Goal: Use online tool/utility: Use online tool/utility

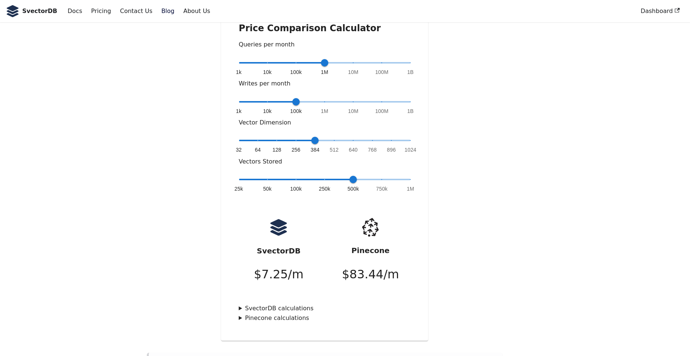
scroll to position [111, 0]
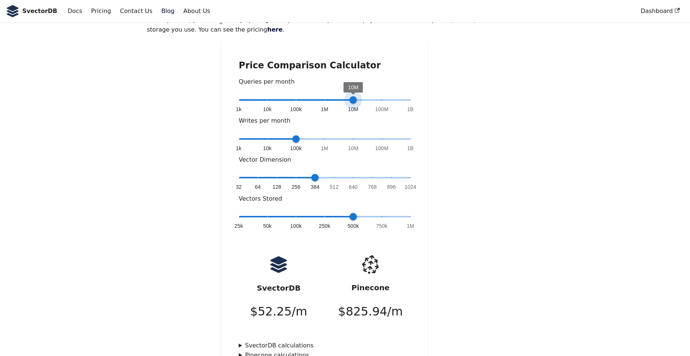
type input "*"
click at [328, 96] on span "1M" at bounding box center [324, 99] width 7 height 7
type input "*"
drag, startPoint x: 296, startPoint y: 119, endPoint x: 317, endPoint y: 118, distance: 21.2
click at [321, 135] on span "1M" at bounding box center [324, 138] width 7 height 7
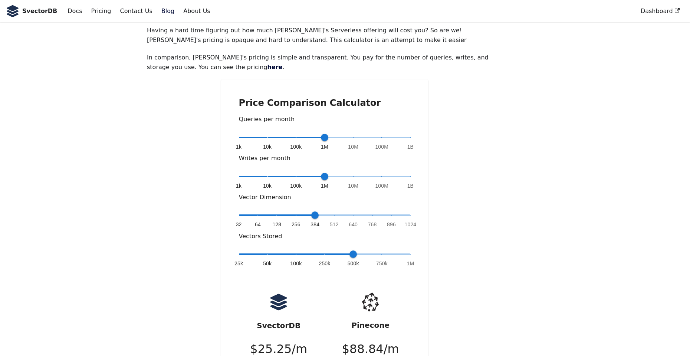
scroll to position [74, 0]
type input "*"
drag, startPoint x: 322, startPoint y: 115, endPoint x: 328, endPoint y: 115, distance: 5.6
click at [328, 133] on span "1M" at bounding box center [324, 136] width 7 height 7
drag, startPoint x: 325, startPoint y: 153, endPoint x: 350, endPoint y: 154, distance: 24.5
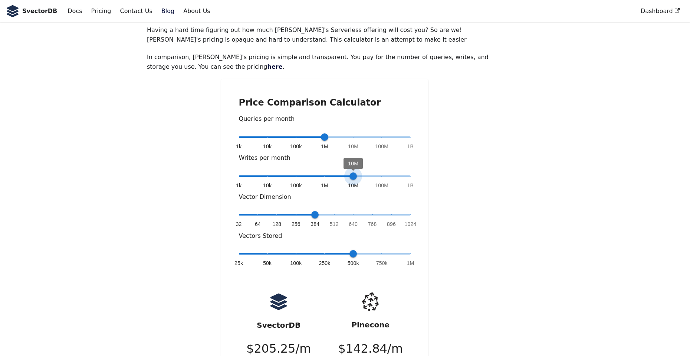
click at [350, 172] on span "10M" at bounding box center [353, 175] width 7 height 7
type input "*"
drag, startPoint x: 351, startPoint y: 154, endPoint x: 382, endPoint y: 155, distance: 30.8
click at [382, 172] on span "100M" at bounding box center [381, 175] width 7 height 7
type input "*"
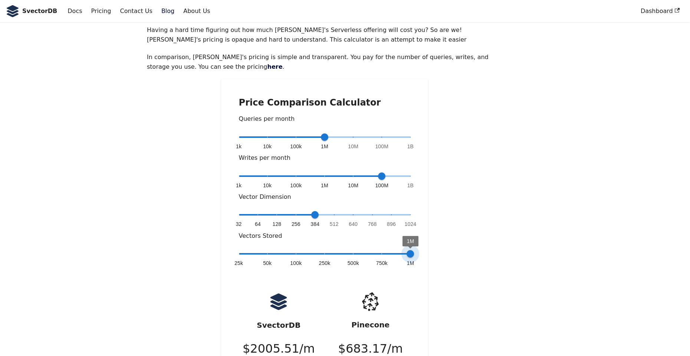
drag, startPoint x: 400, startPoint y: 229, endPoint x: 410, endPoint y: 228, distance: 10.1
click at [410, 250] on span "1M" at bounding box center [410, 253] width 7 height 7
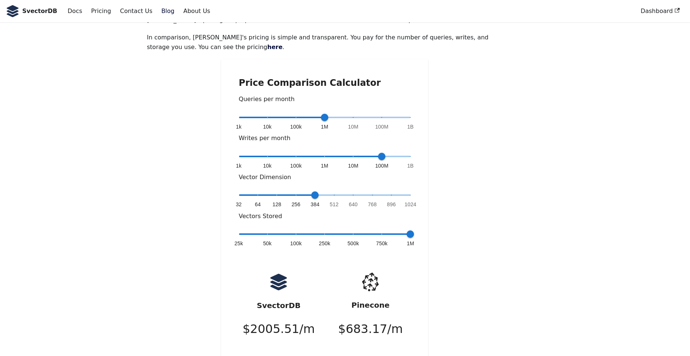
scroll to position [111, 0]
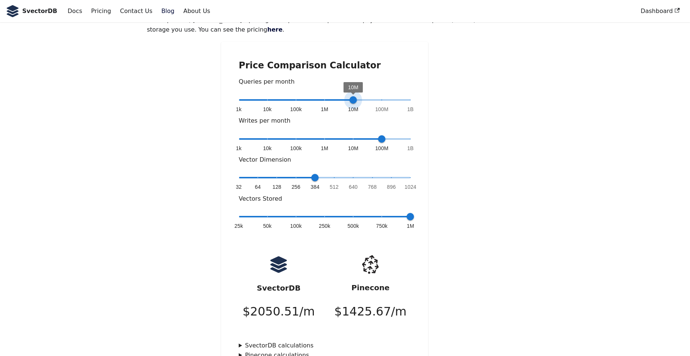
drag, startPoint x: 328, startPoint y: 80, endPoint x: 348, endPoint y: 81, distance: 20.0
click at [350, 96] on span "10M" at bounding box center [353, 99] width 7 height 7
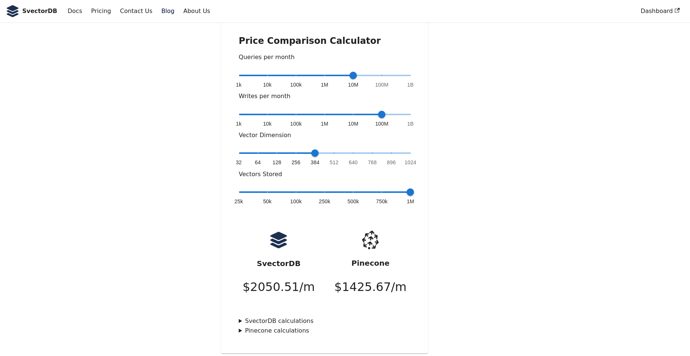
scroll to position [186, 0]
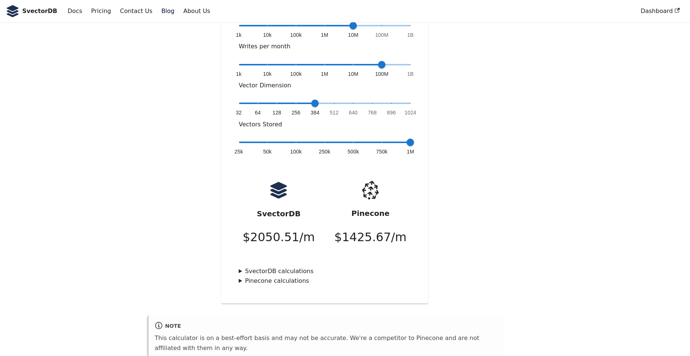
click at [241, 276] on summary "Pinecone calculations" at bounding box center [325, 281] width 172 height 10
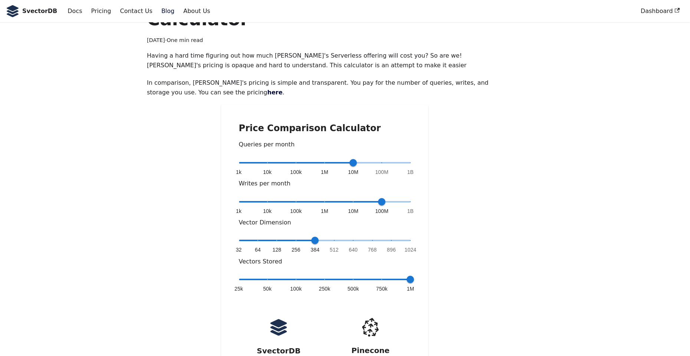
scroll to position [74, 0]
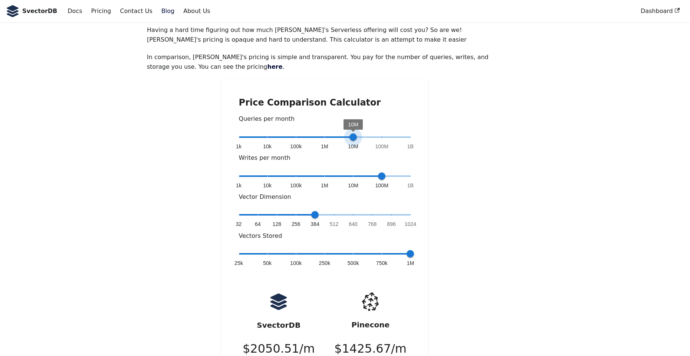
type input "*"
drag, startPoint x: 352, startPoint y: 116, endPoint x: 325, endPoint y: 116, distance: 26.7
click at [325, 133] on span "1M" at bounding box center [324, 136] width 7 height 7
drag, startPoint x: 382, startPoint y: 154, endPoint x: 357, endPoint y: 153, distance: 24.9
click at [357, 172] on span "10M" at bounding box center [353, 175] width 7 height 7
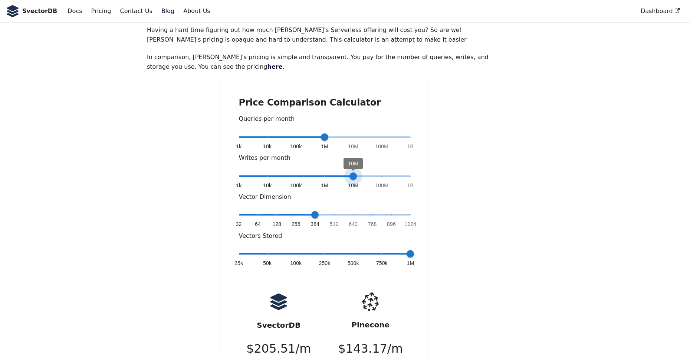
type input "*"
drag, startPoint x: 355, startPoint y: 154, endPoint x: 412, endPoint y: 155, distance: 56.4
click at [412, 172] on span "1B" at bounding box center [410, 175] width 7 height 7
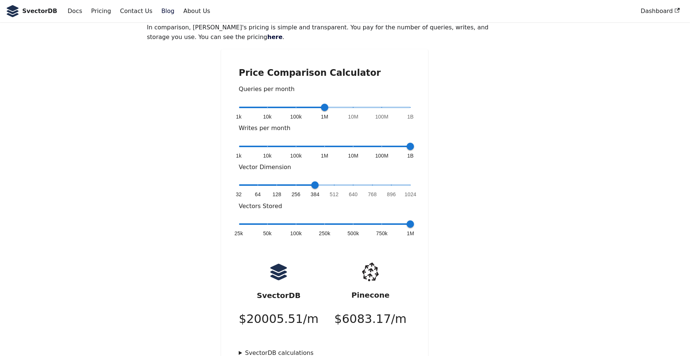
scroll to position [148, 0]
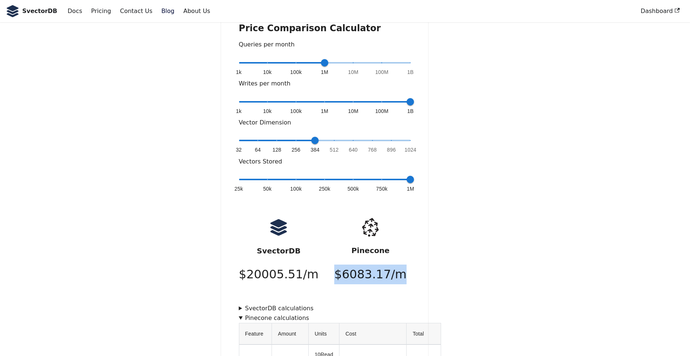
drag, startPoint x: 383, startPoint y: 251, endPoint x: 340, endPoint y: 252, distance: 42.7
click at [340, 252] on div "Pinecone $ 6083.17 /m" at bounding box center [371, 252] width 92 height 78
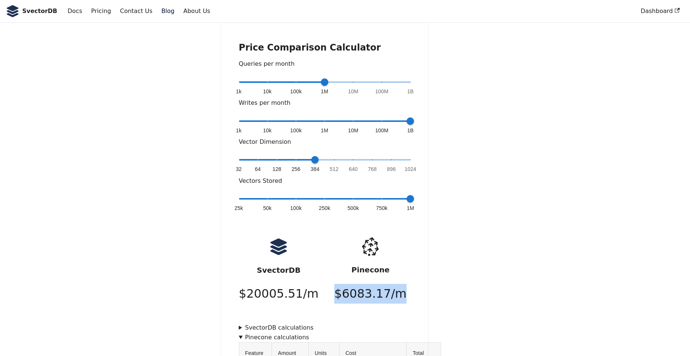
scroll to position [111, 0]
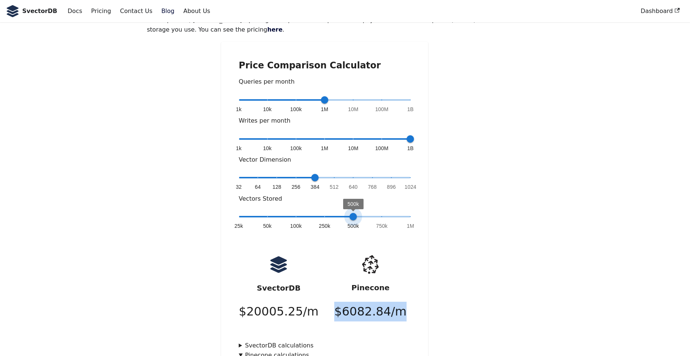
type input "*"
drag, startPoint x: 409, startPoint y: 195, endPoint x: 404, endPoint y: 127, distance: 68.1
click at [425, 194] on div "Price Comparison Calculator Queries per month 1k 10k 100k 1M 10M 100M 1B 1M Wri…" at bounding box center [324, 287] width 207 height 491
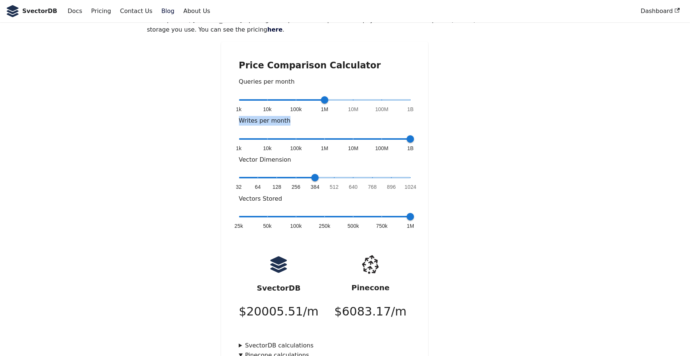
drag, startPoint x: 239, startPoint y: 98, endPoint x: 394, endPoint y: 109, distance: 155.5
click at [288, 116] on p "Writes per month" at bounding box center [325, 121] width 172 height 10
type input "*"
drag, startPoint x: 407, startPoint y: 116, endPoint x: 325, endPoint y: 117, distance: 81.3
click at [325, 135] on span "1M" at bounding box center [324, 138] width 7 height 7
